Goal: Task Accomplishment & Management: Use online tool/utility

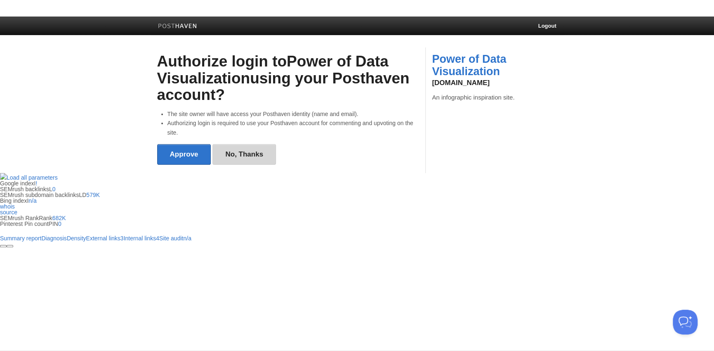
click at [250, 158] on link "No, Thanks" at bounding box center [244, 154] width 64 height 21
click at [191, 133] on li "Authorizing login is required to use your Posthaven account for commenting and …" at bounding box center [293, 127] width 252 height 19
click at [185, 147] on input "Approve" at bounding box center [184, 154] width 54 height 21
click at [187, 155] on input "Approve" at bounding box center [184, 154] width 54 height 21
